Goal: Navigation & Orientation: Find specific page/section

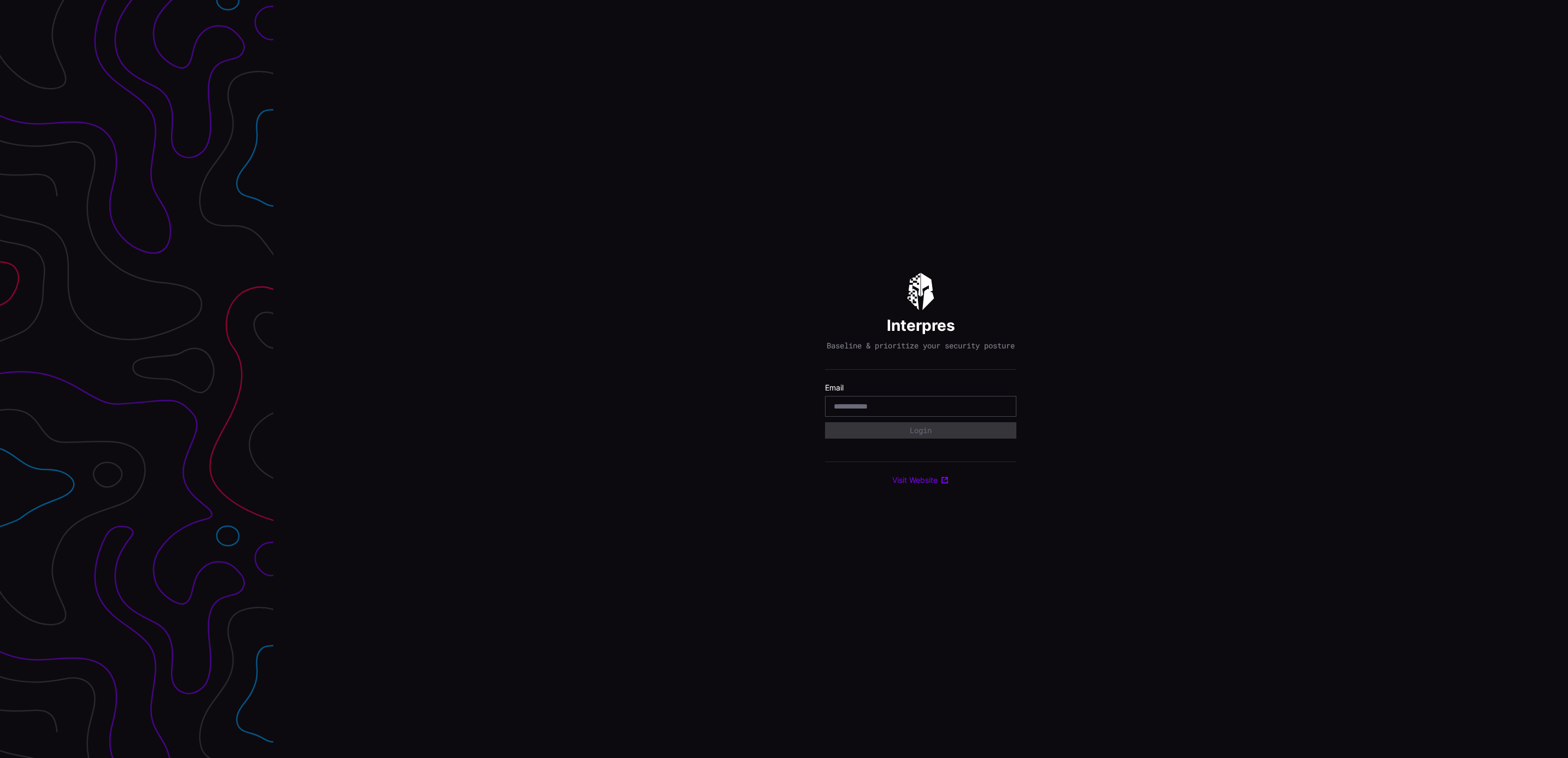
click at [912, 411] on input "email" at bounding box center [921, 406] width 174 height 10
type input "**********"
click at [974, 437] on button "Login" at bounding box center [921, 430] width 191 height 16
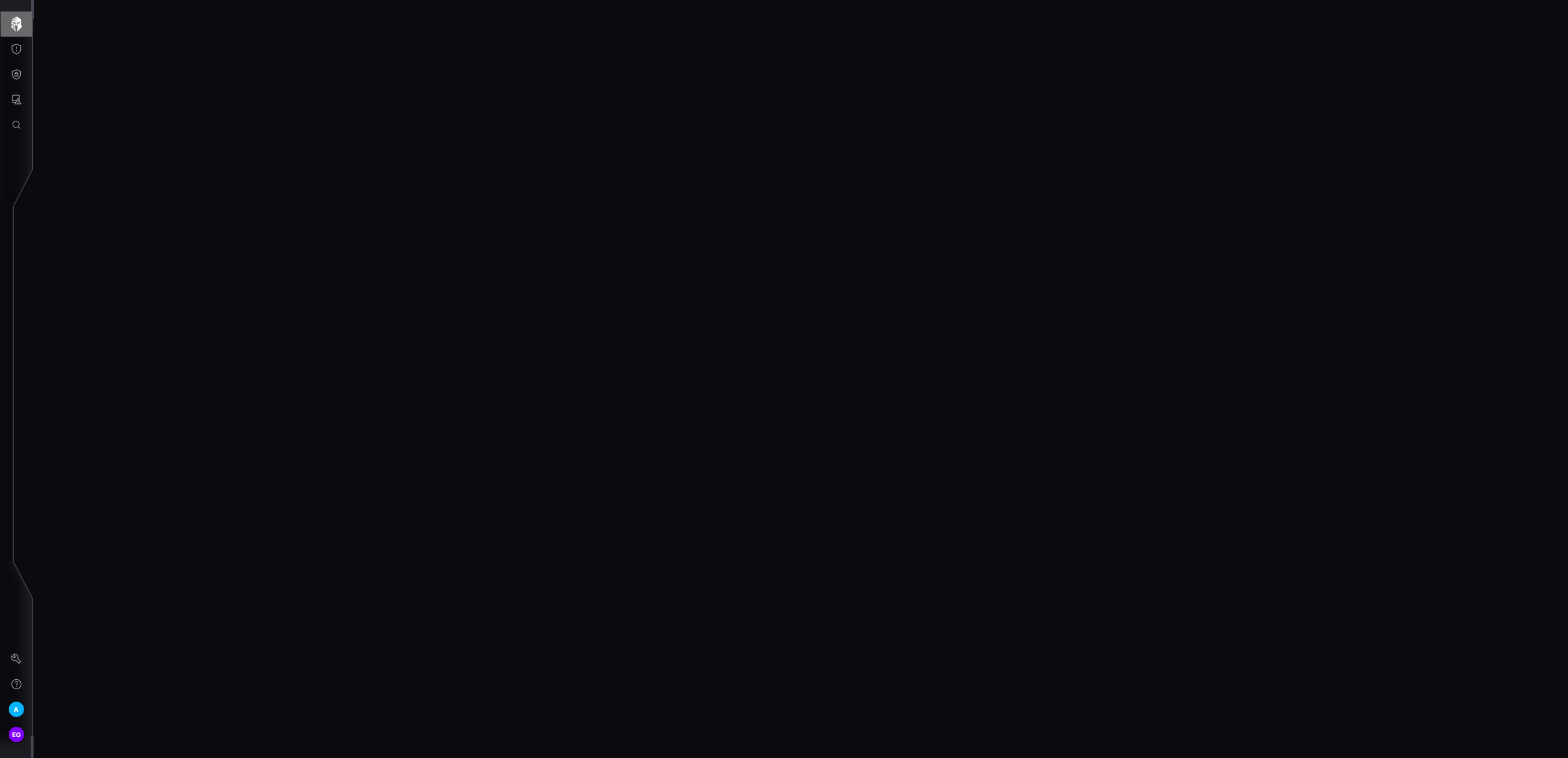
click at [19, 17] on icon "button" at bounding box center [16, 24] width 15 height 15
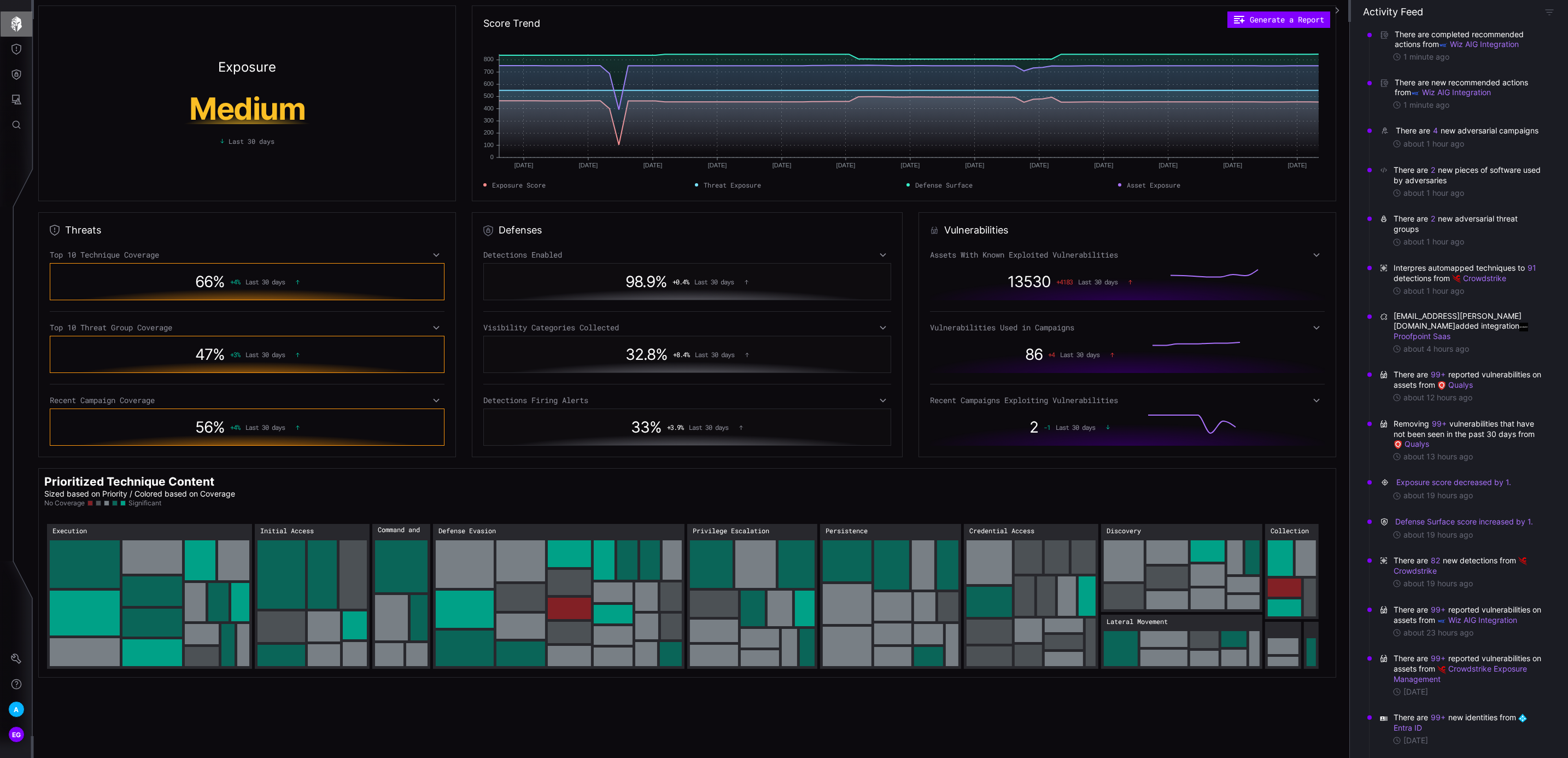
click at [22, 20] on icon "button" at bounding box center [16, 24] width 15 height 15
click at [15, 46] on icon "Threat Exposure" at bounding box center [16, 49] width 11 height 11
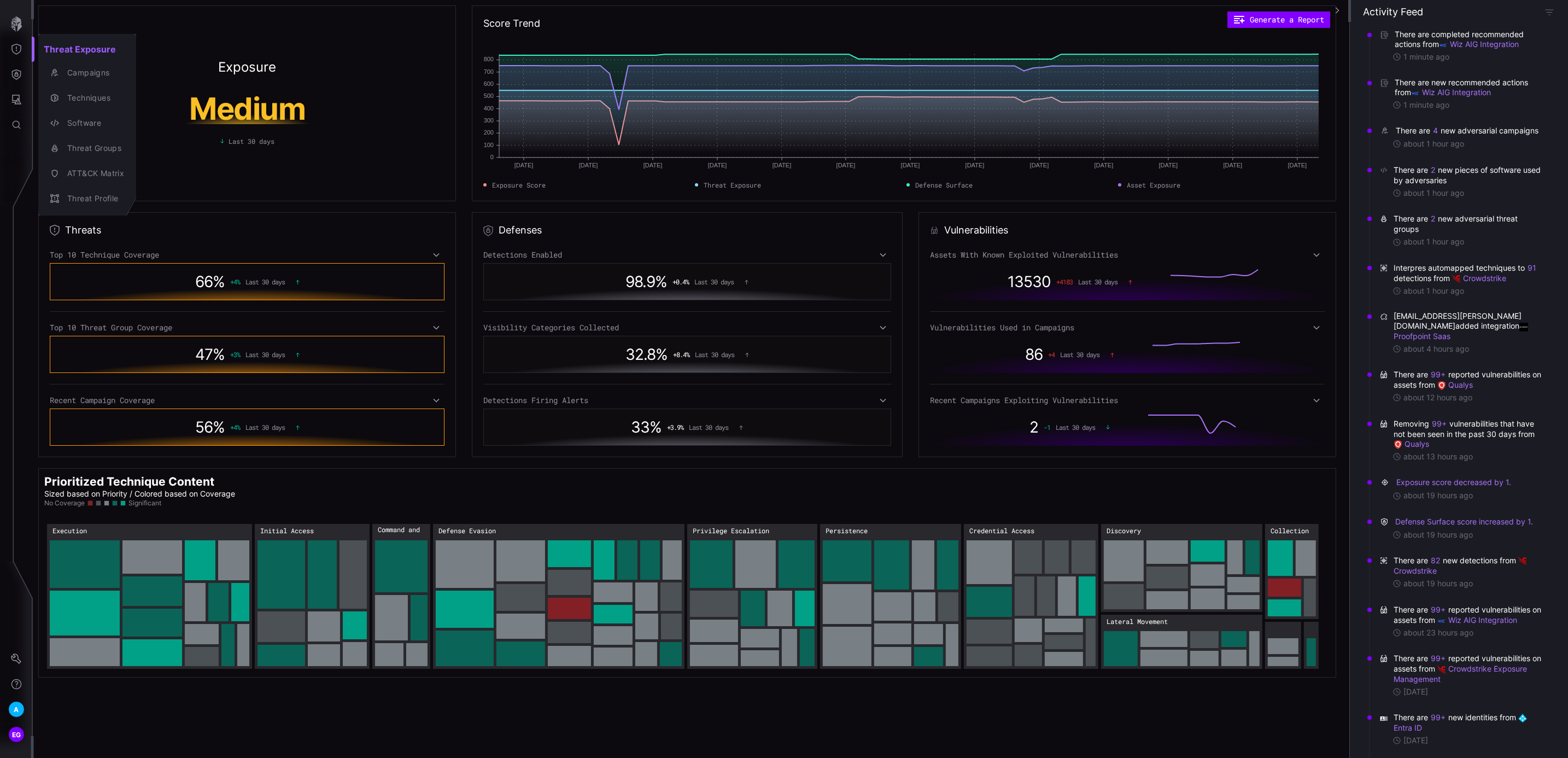
click at [13, 71] on div at bounding box center [784, 379] width 1568 height 758
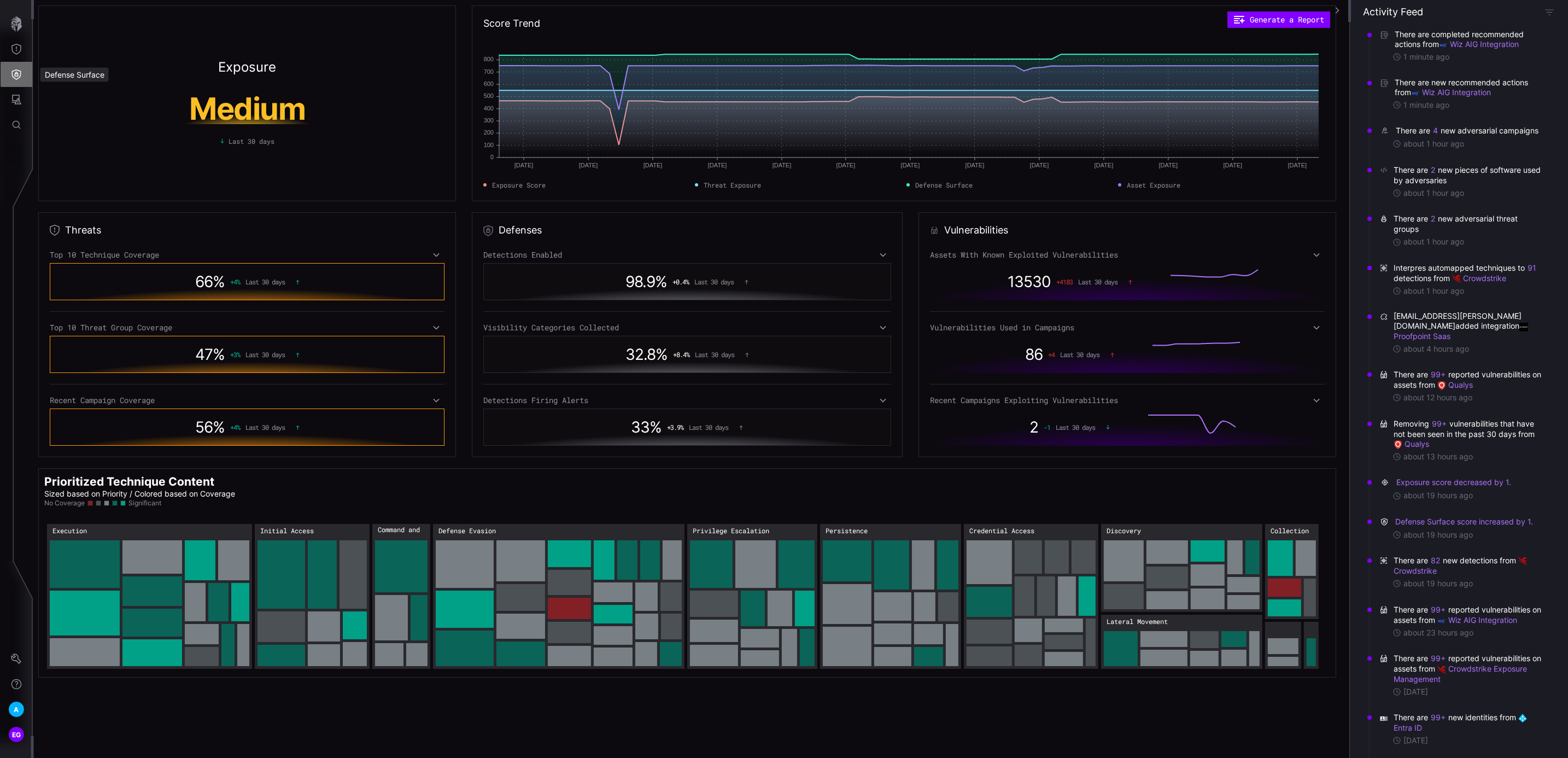
click at [13, 71] on icon "Defense Surface" at bounding box center [16, 75] width 9 height 10
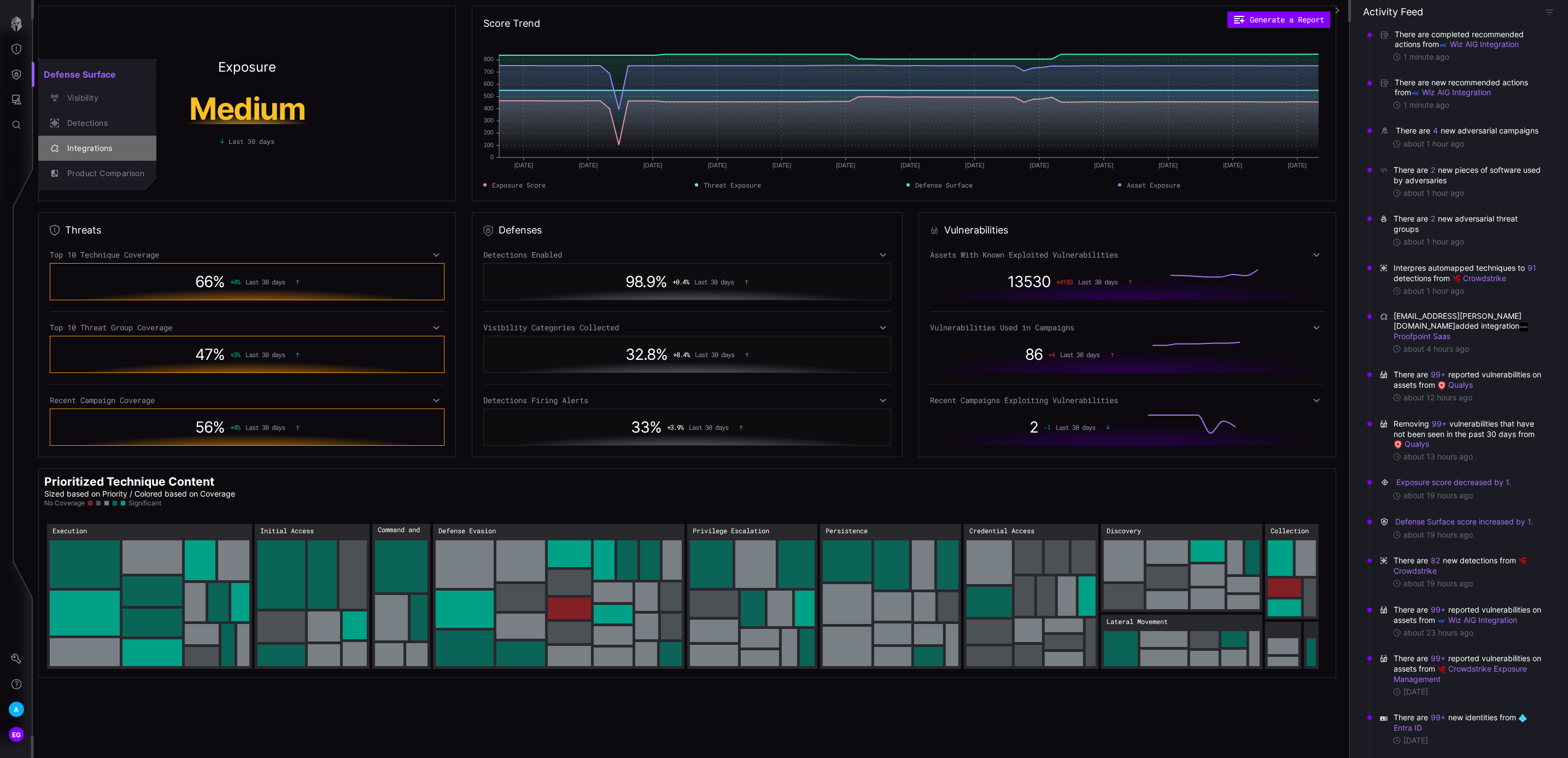
click at [96, 148] on div "Integrations" at bounding box center [103, 149] width 83 height 13
